Goal: Register for event/course

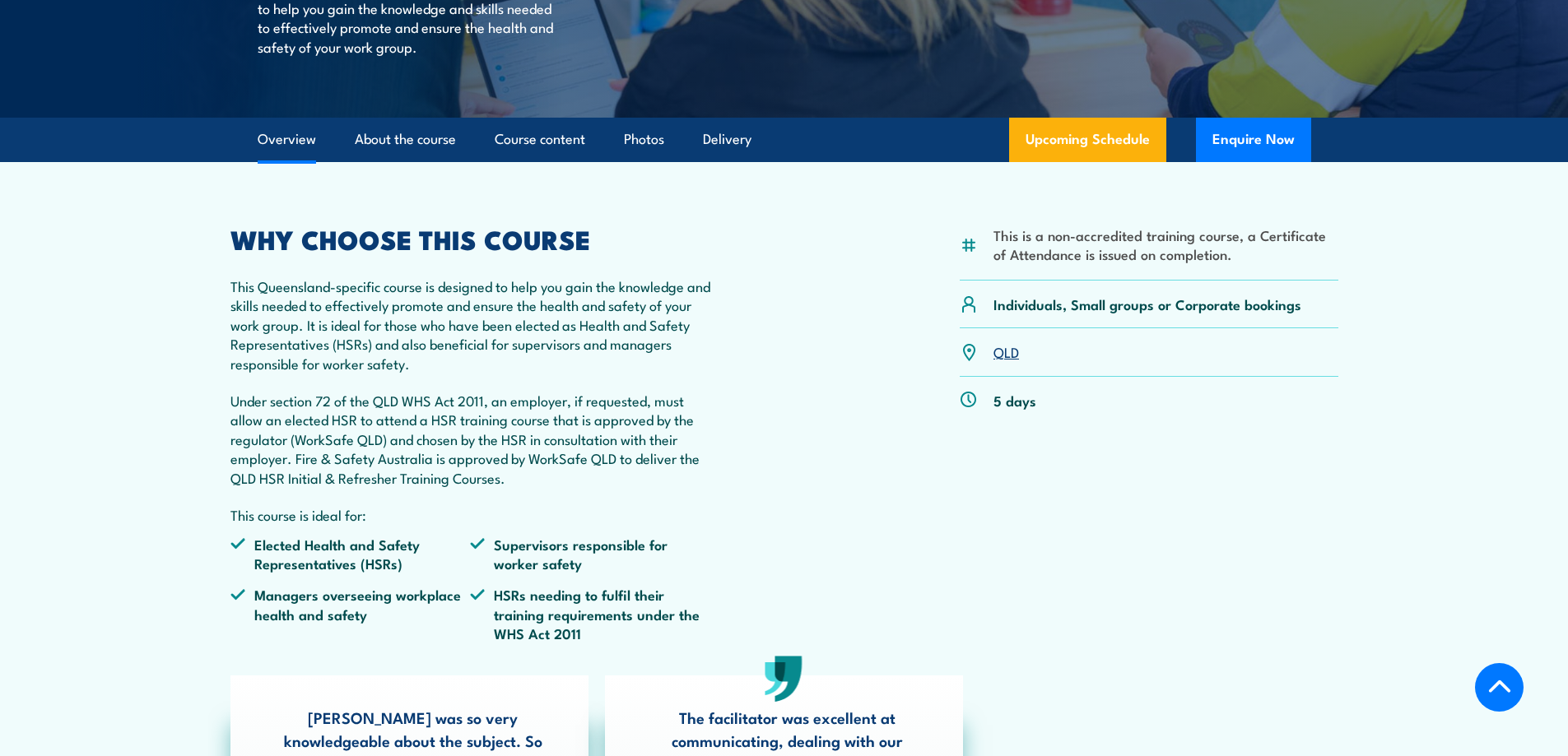
scroll to position [403, 0]
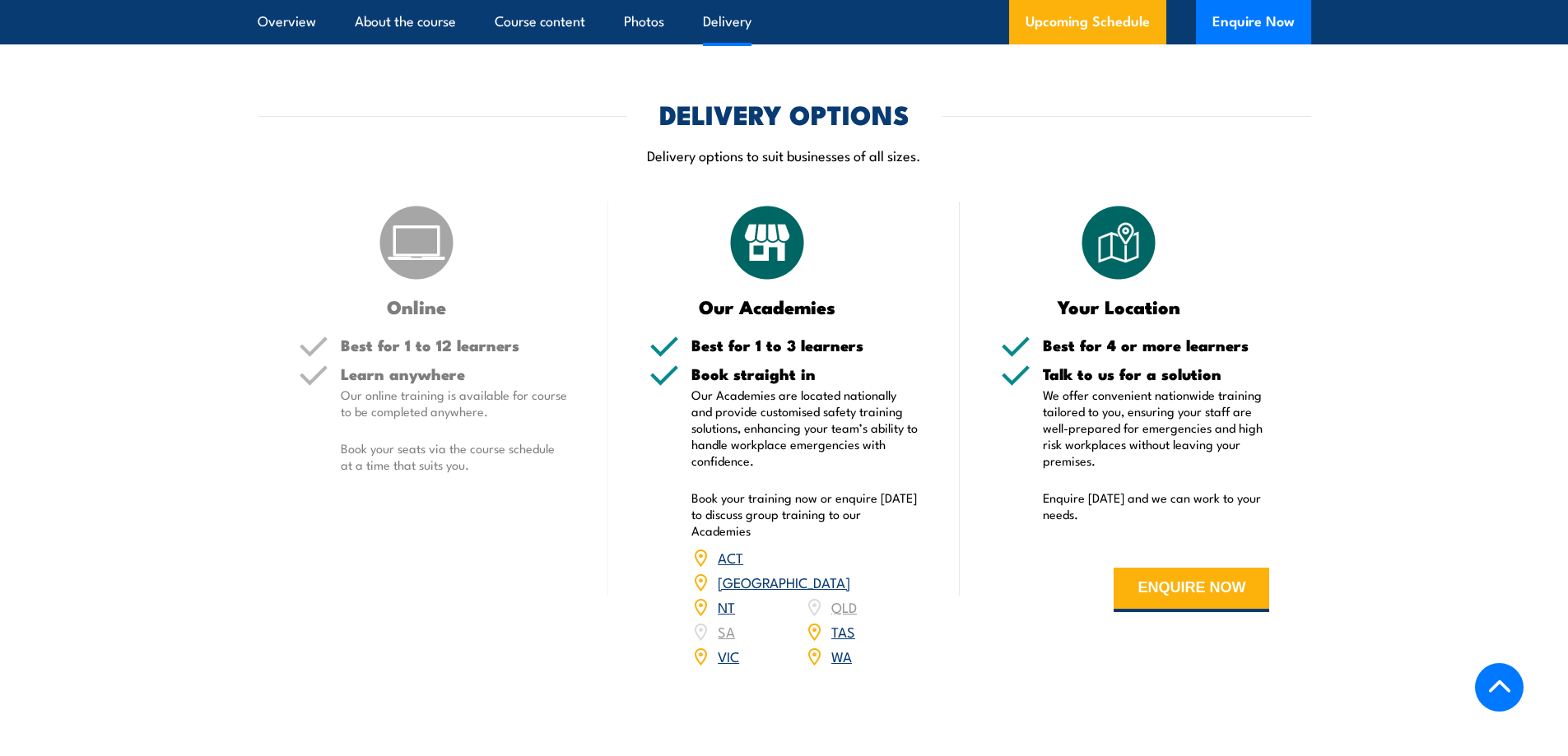
scroll to position [2255, 0]
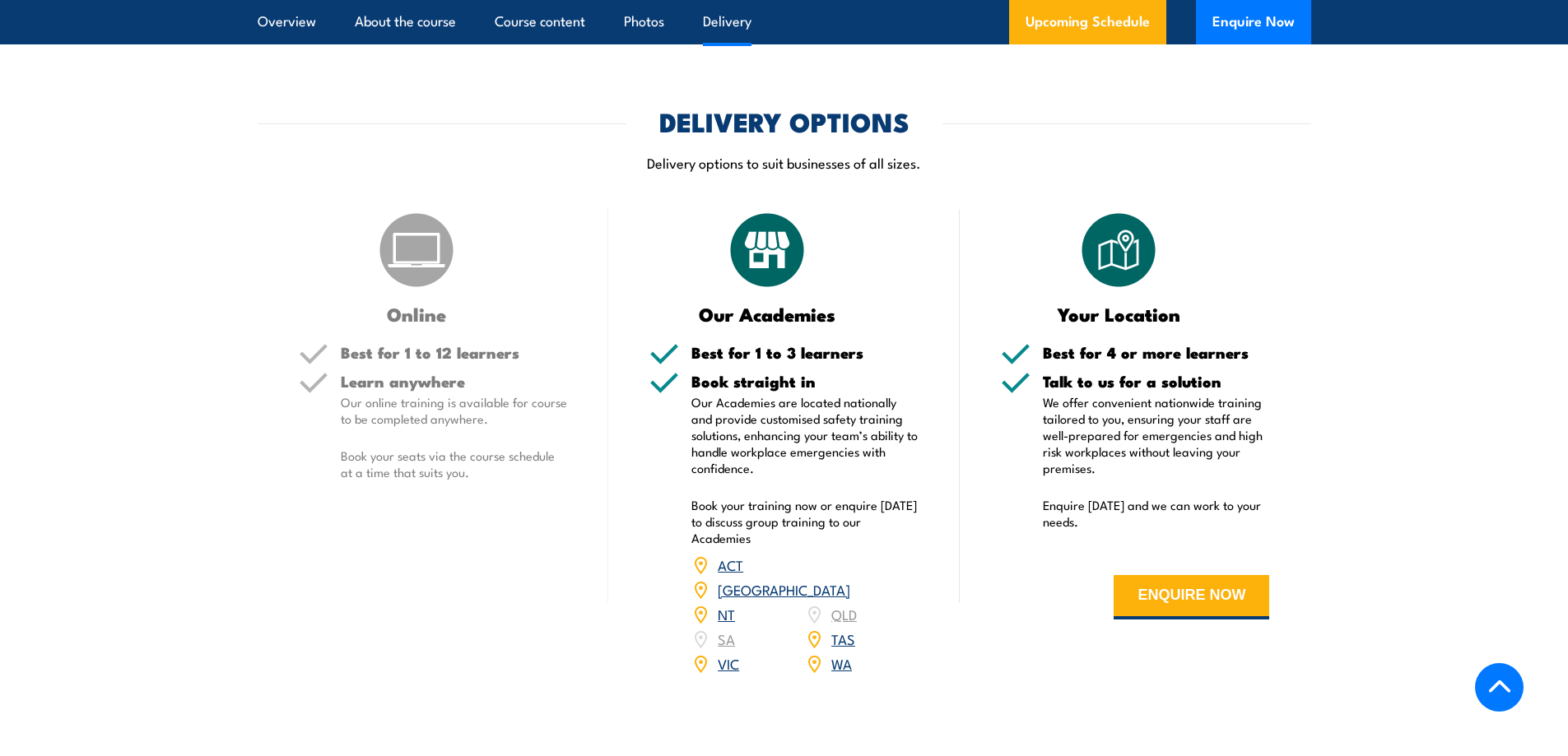
click at [834, 673] on link "WA" at bounding box center [841, 663] width 21 height 20
click at [845, 673] on link "WA" at bounding box center [841, 663] width 21 height 20
click at [1118, 29] on link "Upcoming Schedule" at bounding box center [1087, 22] width 157 height 45
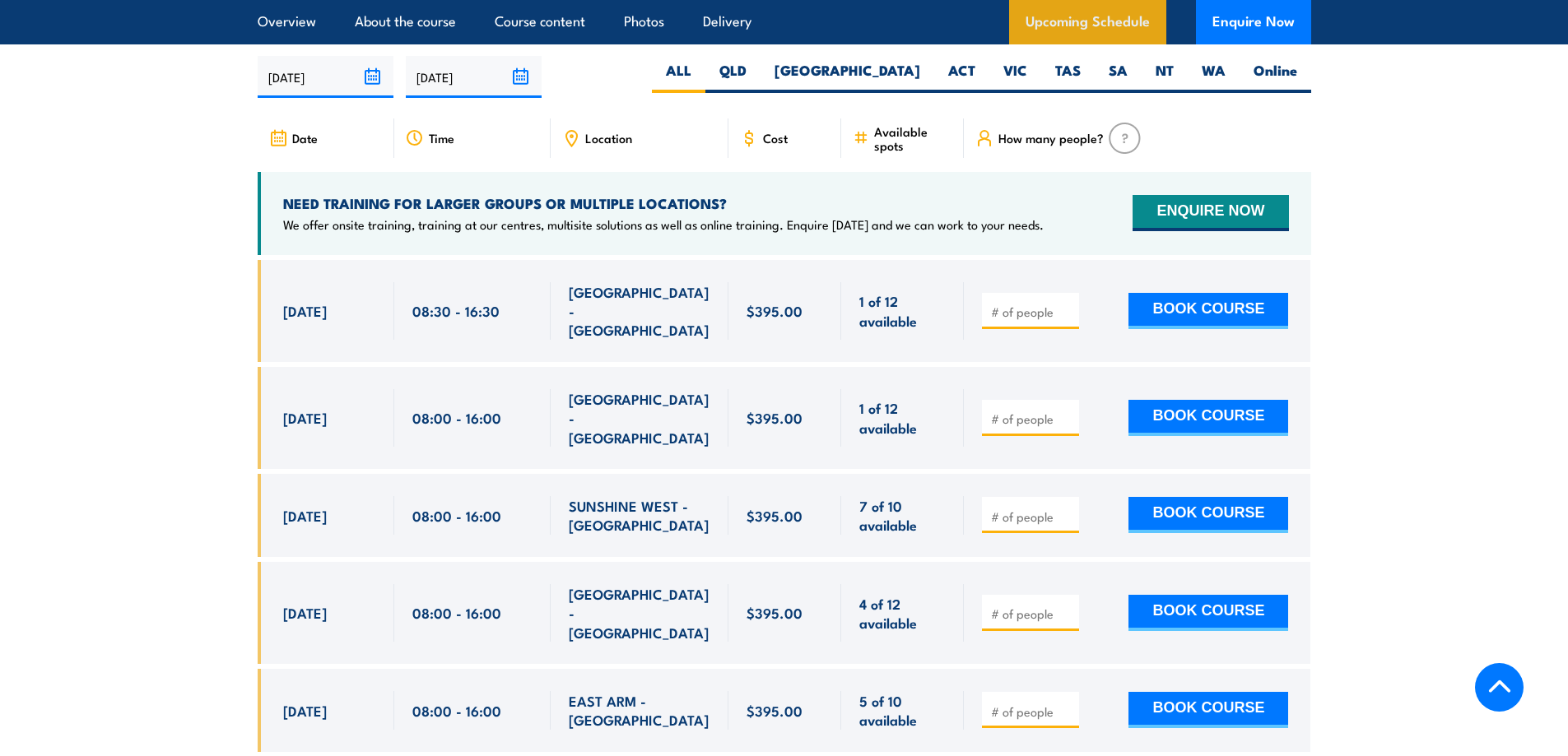
scroll to position [3056, 0]
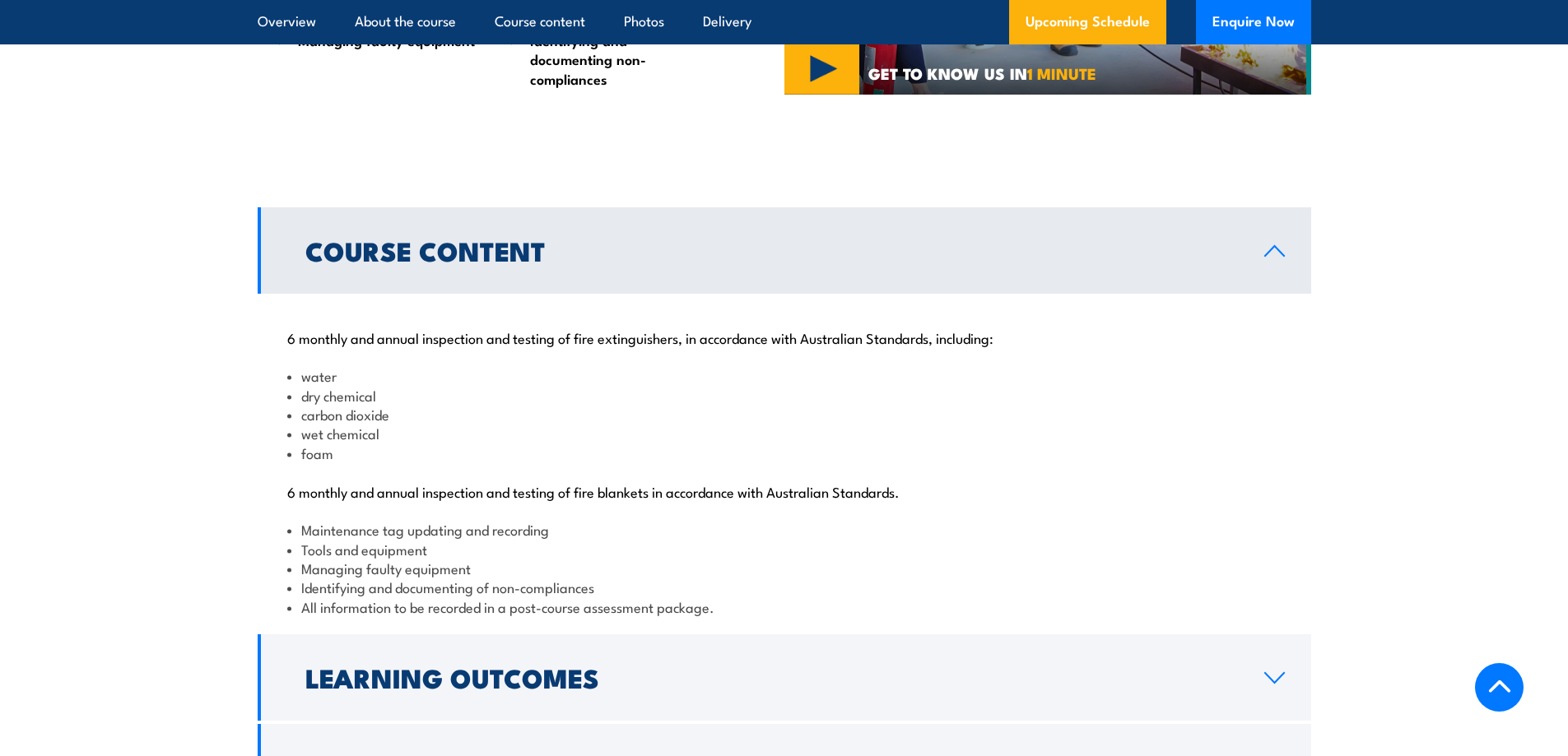
scroll to position [1256, 0]
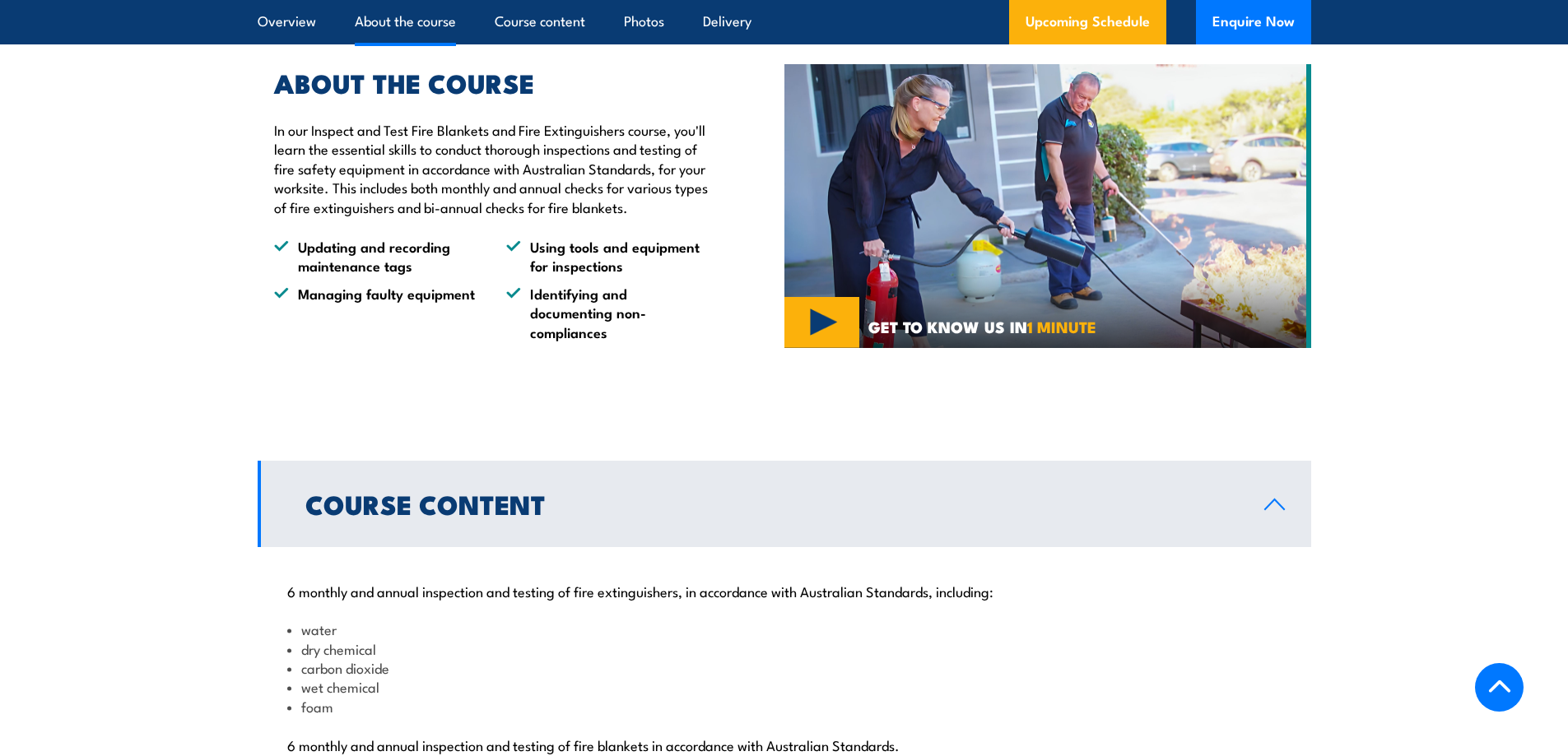
scroll to position [1256, 0]
